Goal: Task Accomplishment & Management: Manage account settings

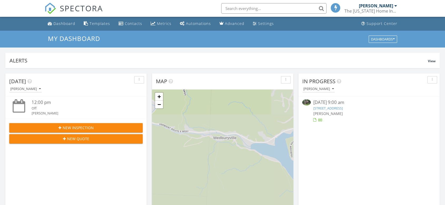
scroll to position [2, 3]
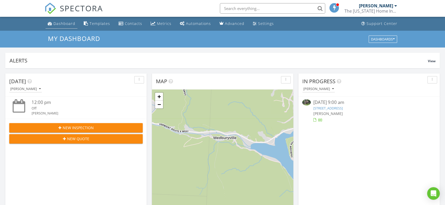
click at [62, 24] on div "Dashboard" at bounding box center [64, 23] width 22 height 5
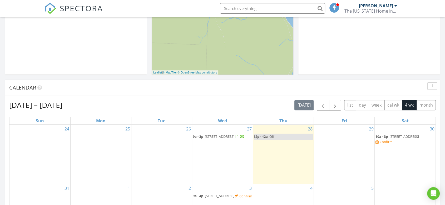
scroll to position [146, 0]
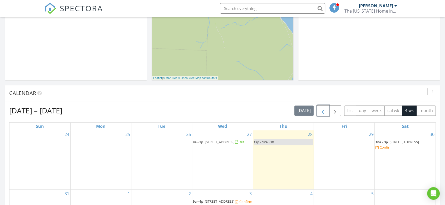
click at [322, 110] on span "button" at bounding box center [322, 111] width 6 height 6
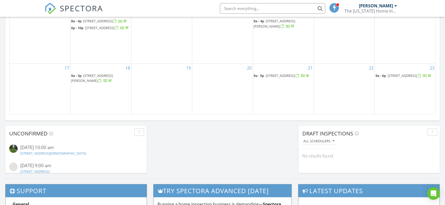
scroll to position [409, 0]
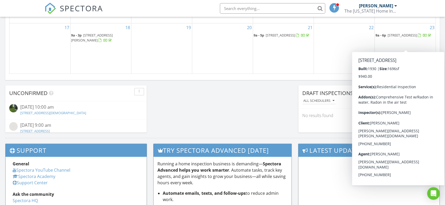
click at [394, 38] on span "399 Laurel Lake Rd, Whitingham 05342" at bounding box center [401, 35] width 29 height 5
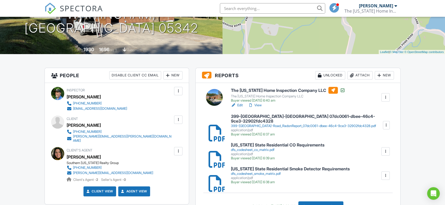
scroll to position [88, 0]
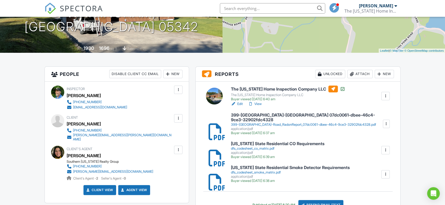
click at [258, 104] on link "View" at bounding box center [255, 104] width 14 height 5
